Goal: Task Accomplishment & Management: Use online tool/utility

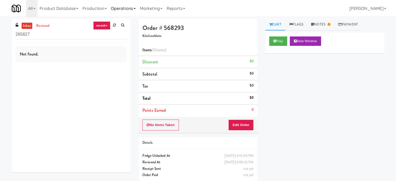
click at [130, 11] on link "Operations" at bounding box center [123, 8] width 29 height 17
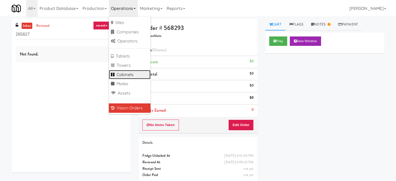
click at [129, 75] on link "Cabinets" at bounding box center [130, 74] width 42 height 9
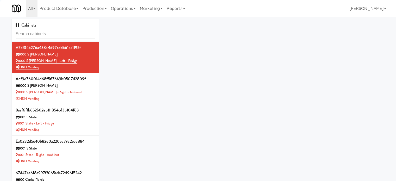
click at [64, 29] on div "Cabinets" at bounding box center [55, 30] width 87 height 23
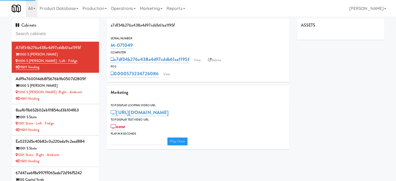
type input "3"
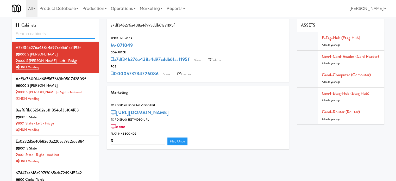
click at [63, 38] on input "text" at bounding box center [55, 34] width 79 height 10
paste input "Standard - Pantry - Right"
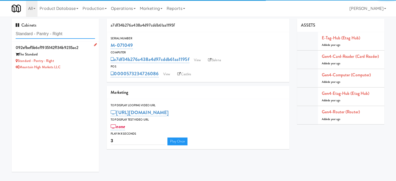
type input "Standard - Pantry - Right"
click at [70, 67] on div "Mountain High Markets LLC" at bounding box center [55, 67] width 79 height 7
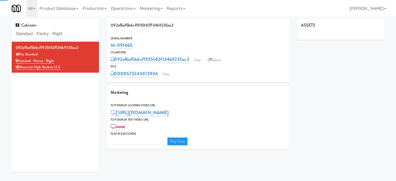
type input "3"
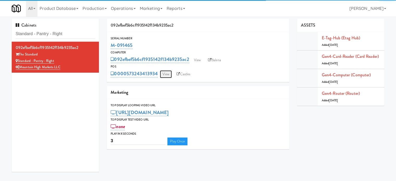
click at [169, 75] on link "View" at bounding box center [166, 74] width 12 height 8
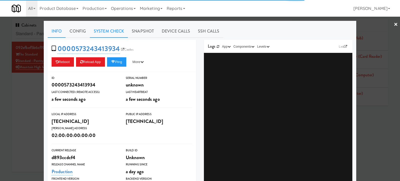
click at [100, 31] on link "System Check" at bounding box center [109, 31] width 38 height 13
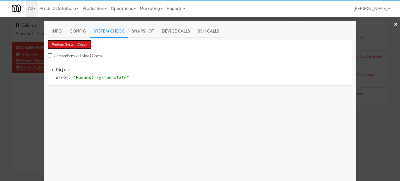
click at [79, 47] on button "Perform System Check" at bounding box center [70, 44] width 44 height 9
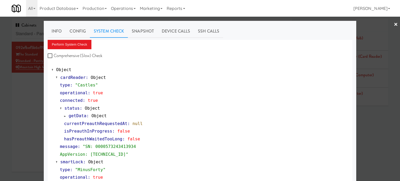
drag, startPoint x: 40, startPoint y: 121, endPoint x: 34, endPoint y: 98, distance: 23.7
click at [40, 121] on div at bounding box center [200, 90] width 400 height 181
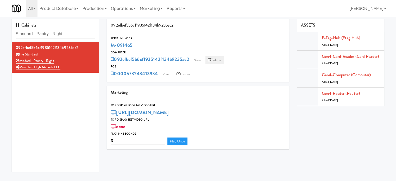
click at [214, 59] on link "Balena" at bounding box center [215, 60] width 18 height 8
